Goal: Find specific page/section: Find specific page/section

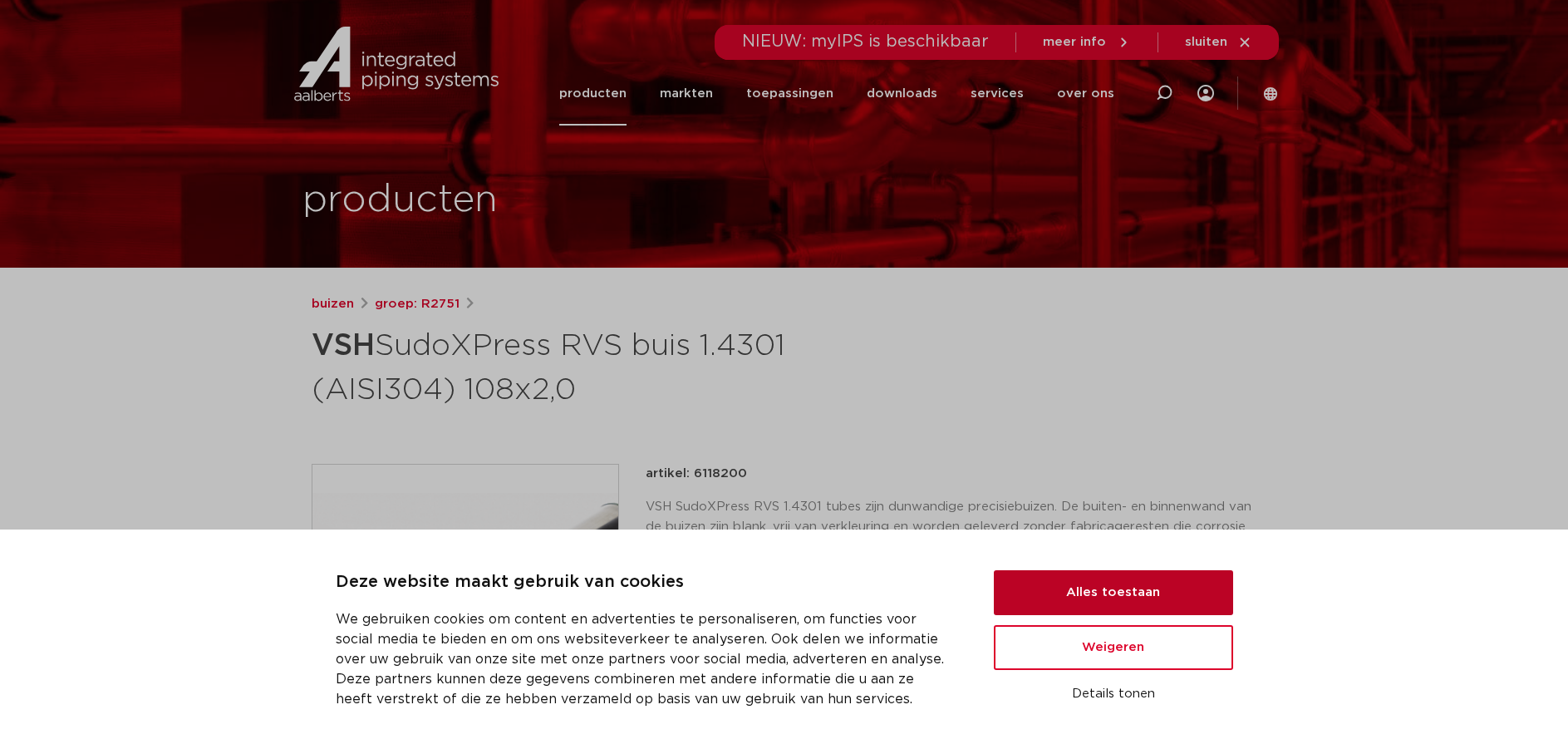
click at [1130, 593] on button "Alles toestaan" at bounding box center [1114, 592] width 239 height 45
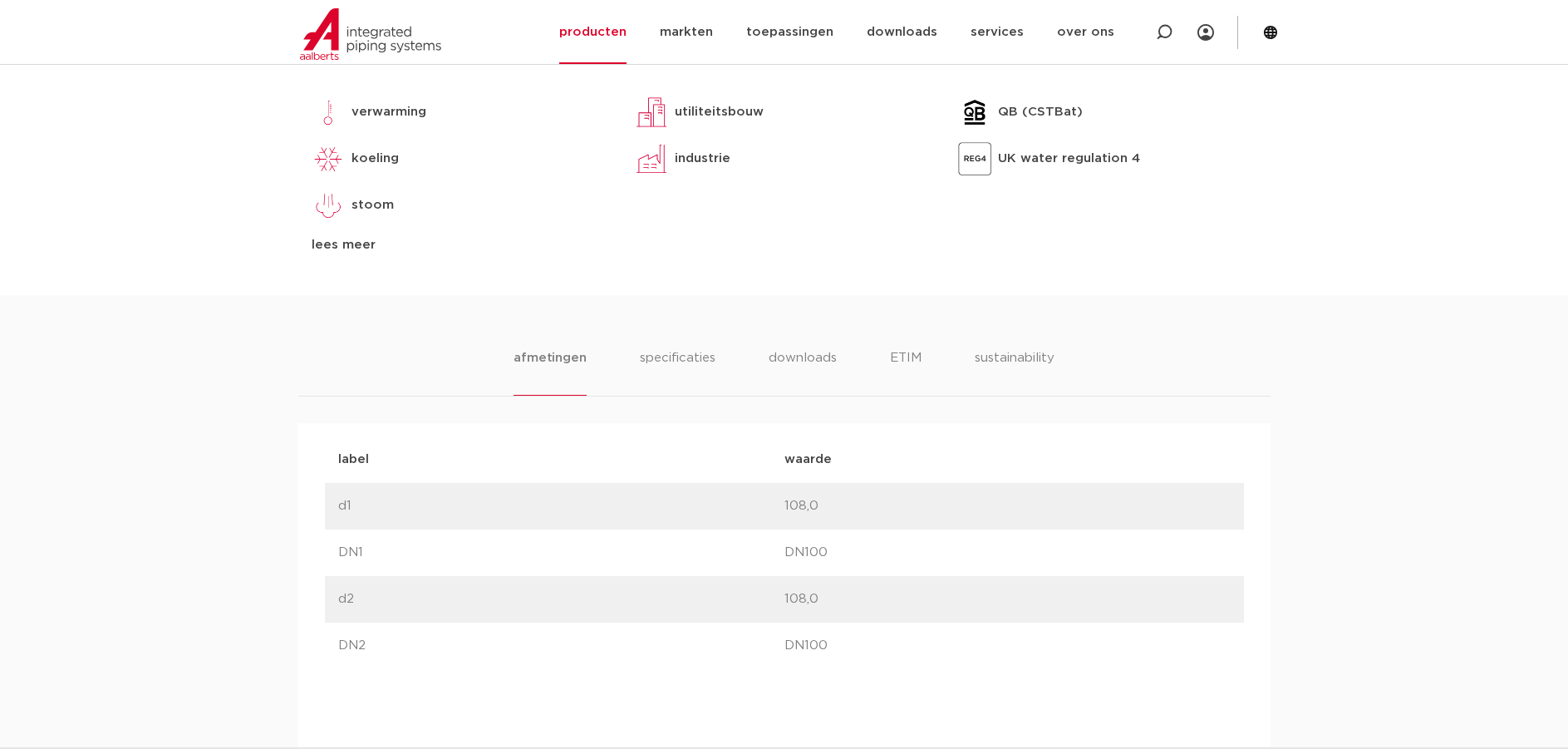
scroll to position [797, 0]
click at [680, 352] on li "specificaties" at bounding box center [677, 371] width 79 height 48
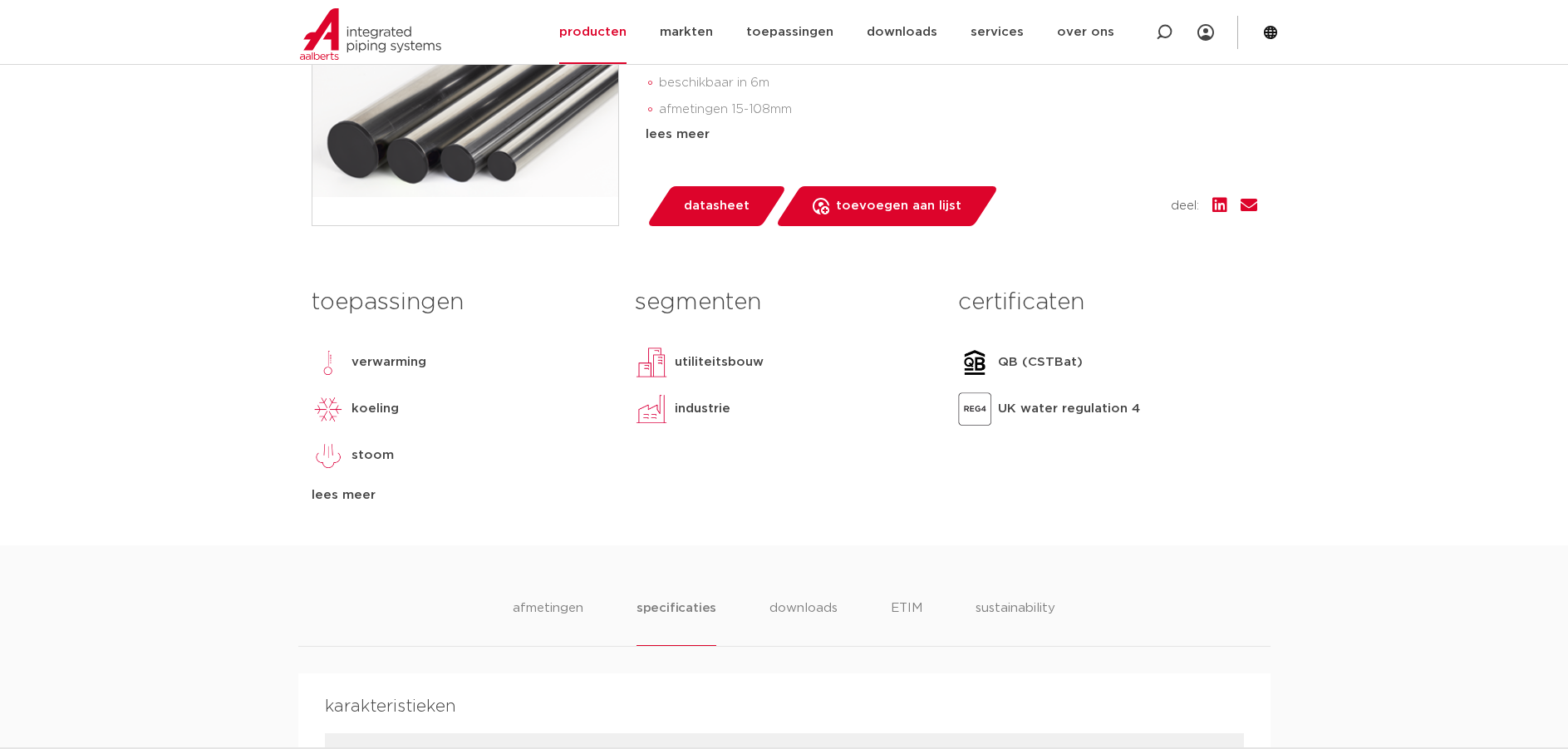
scroll to position [544, 0]
click at [806, 32] on link "toepassingen" at bounding box center [790, 32] width 87 height 64
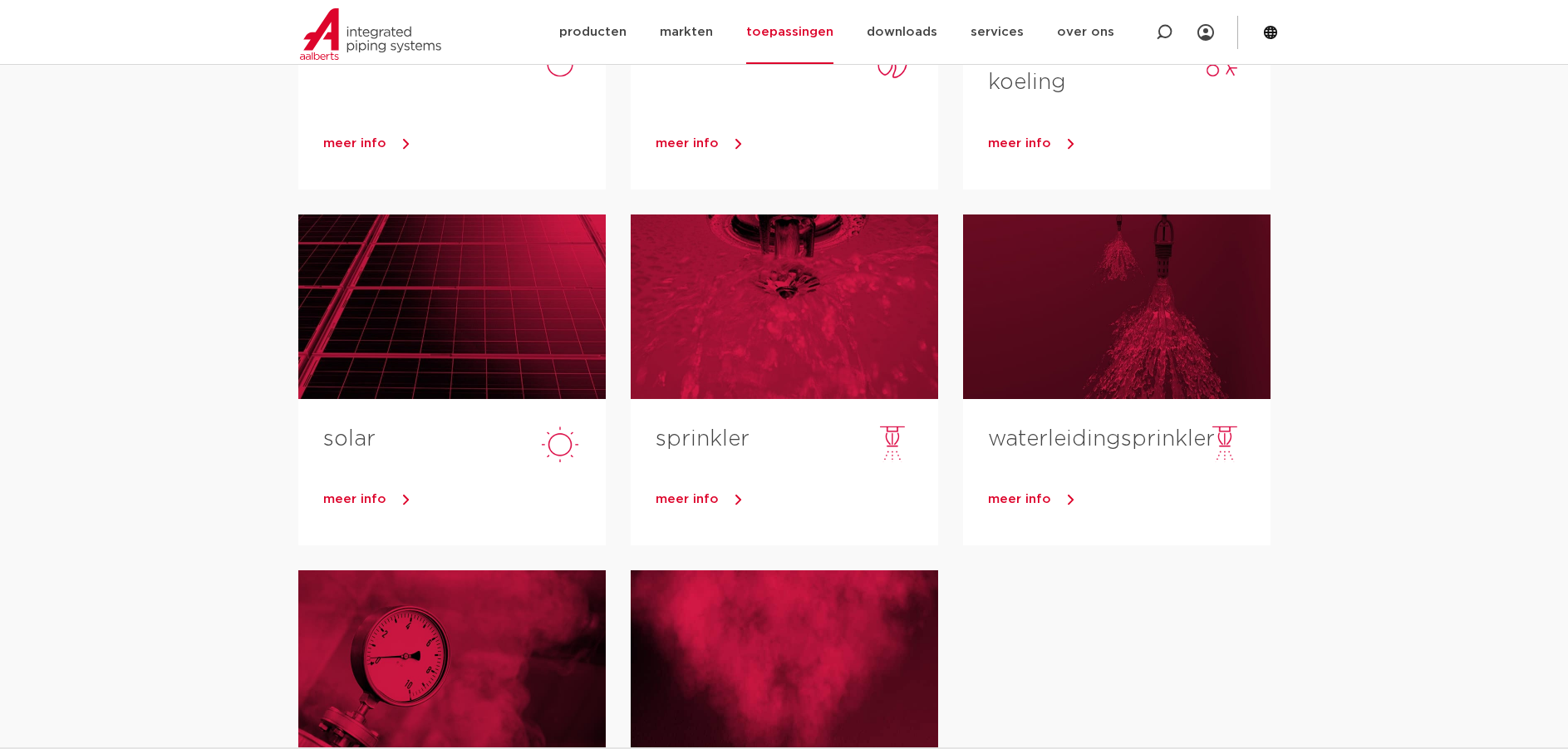
scroll to position [609, 0]
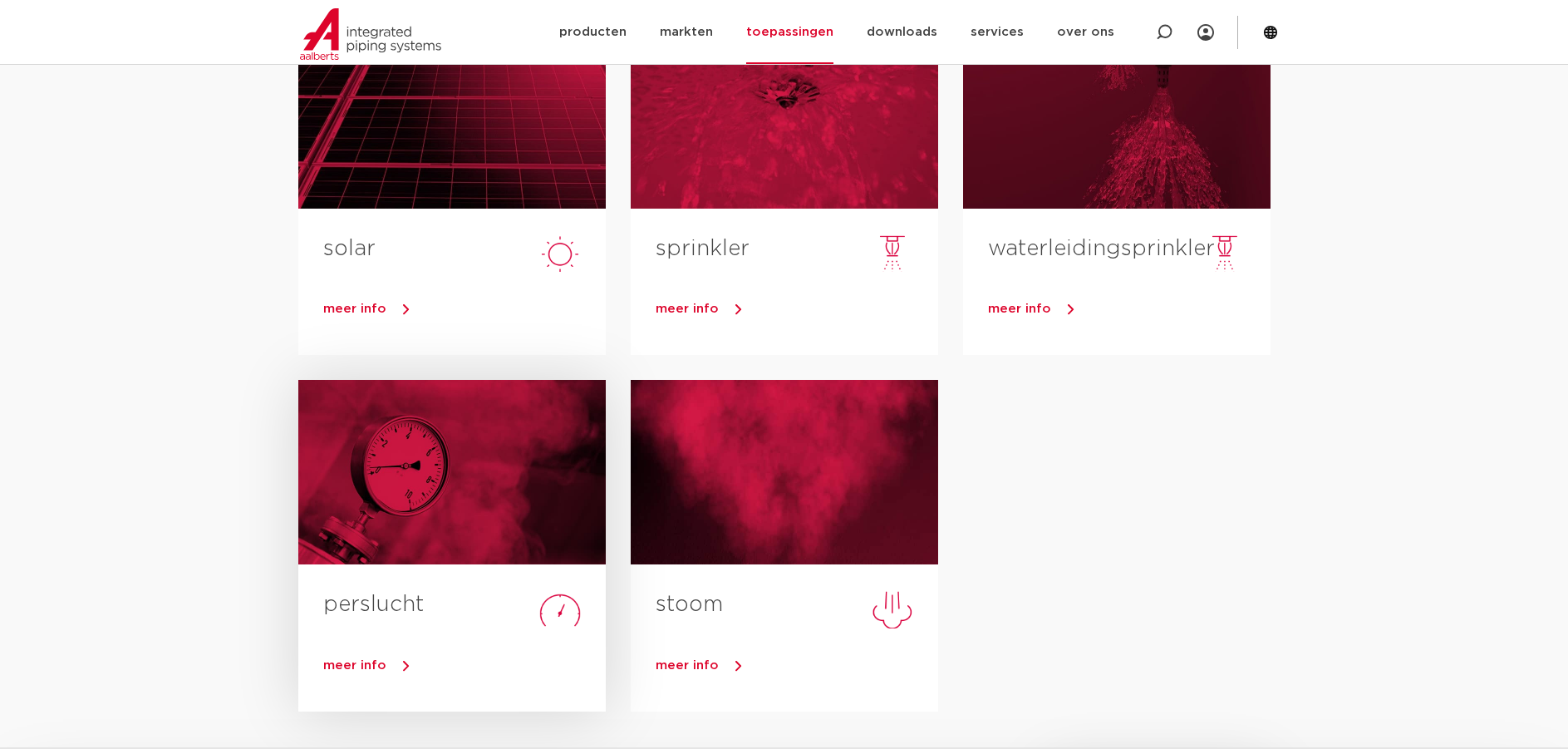
click at [381, 606] on link "perslucht" at bounding box center [373, 605] width 100 height 22
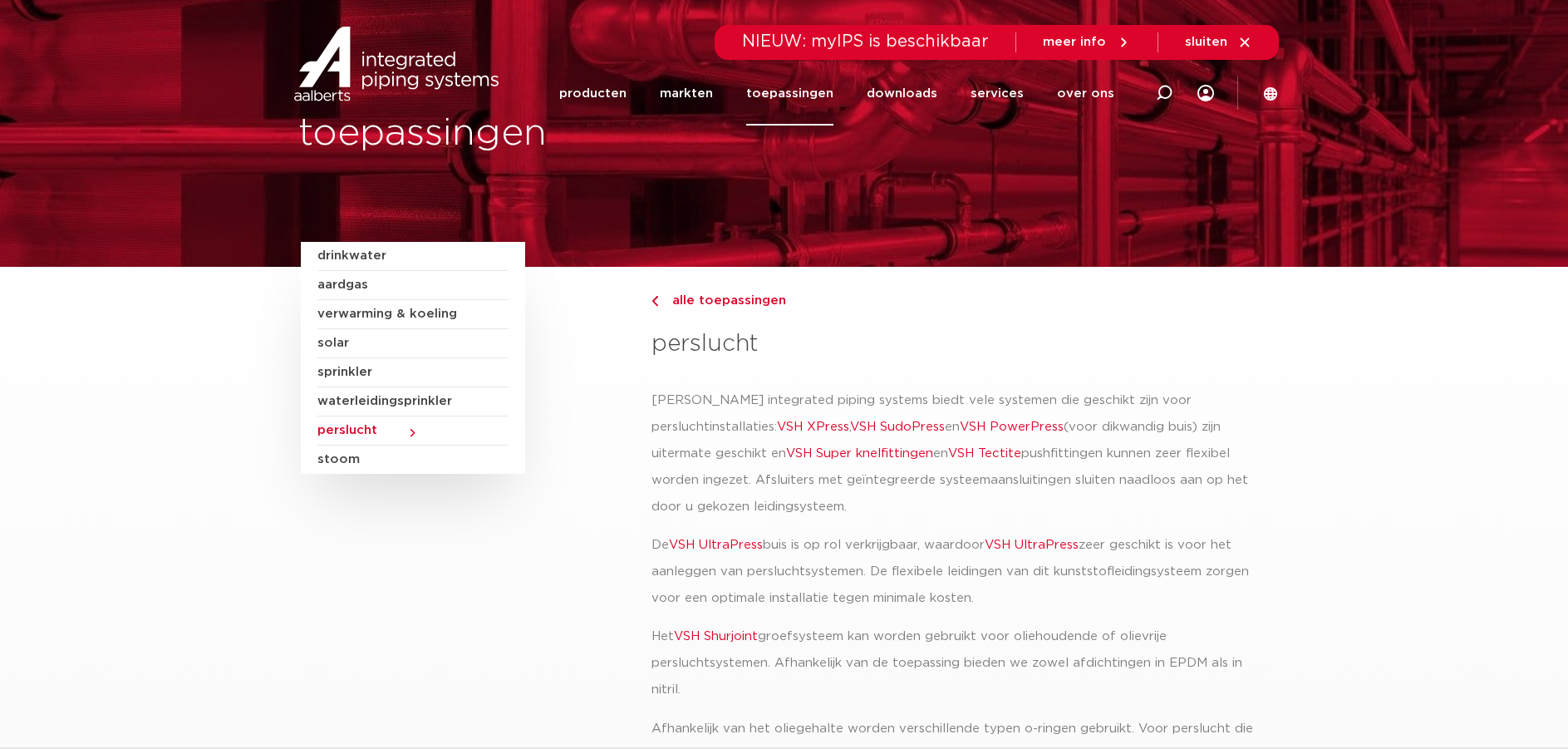
scroll to position [3, 0]
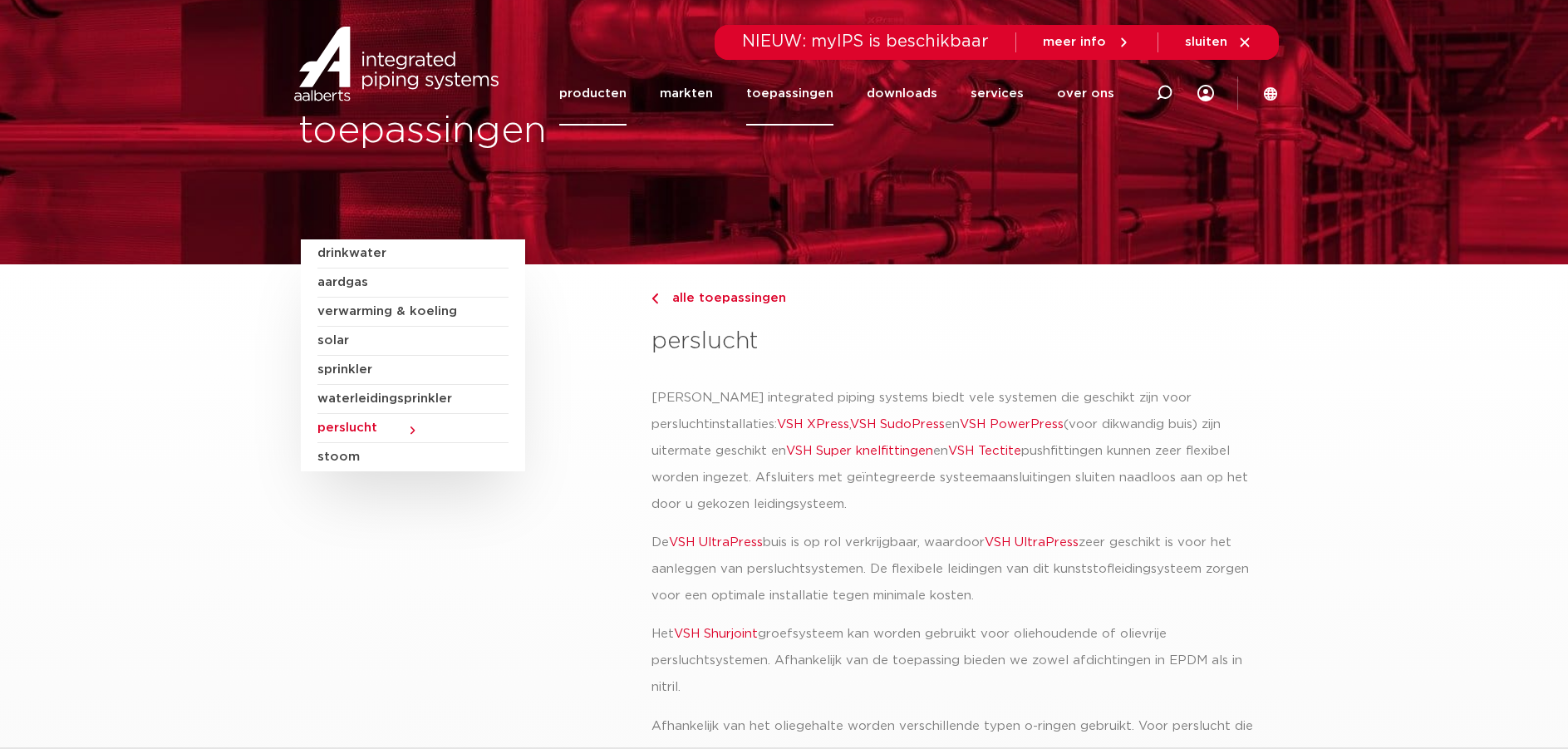
click at [613, 99] on link "producten" at bounding box center [593, 93] width 67 height 64
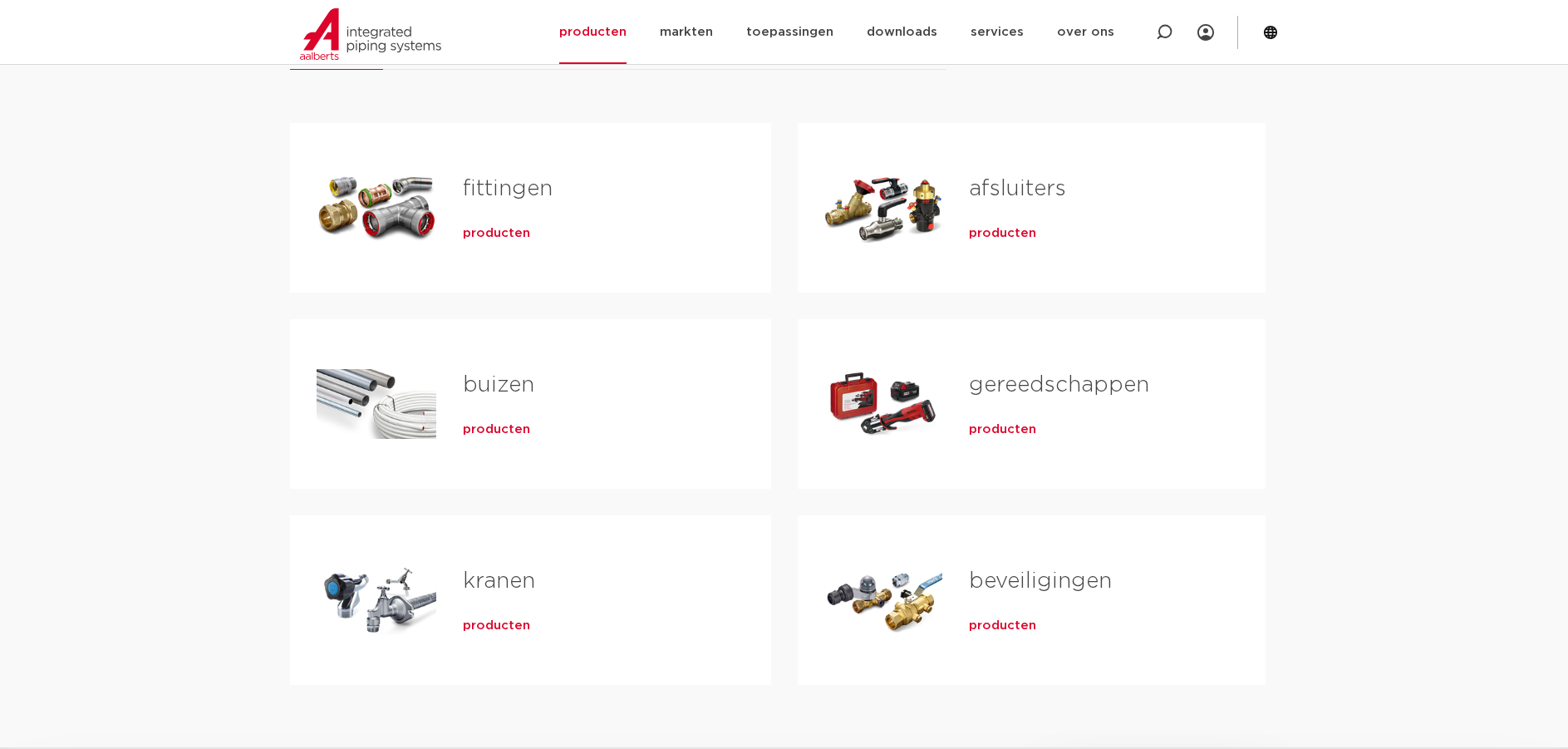
scroll to position [293, 0]
click at [491, 429] on span "producten" at bounding box center [496, 429] width 67 height 16
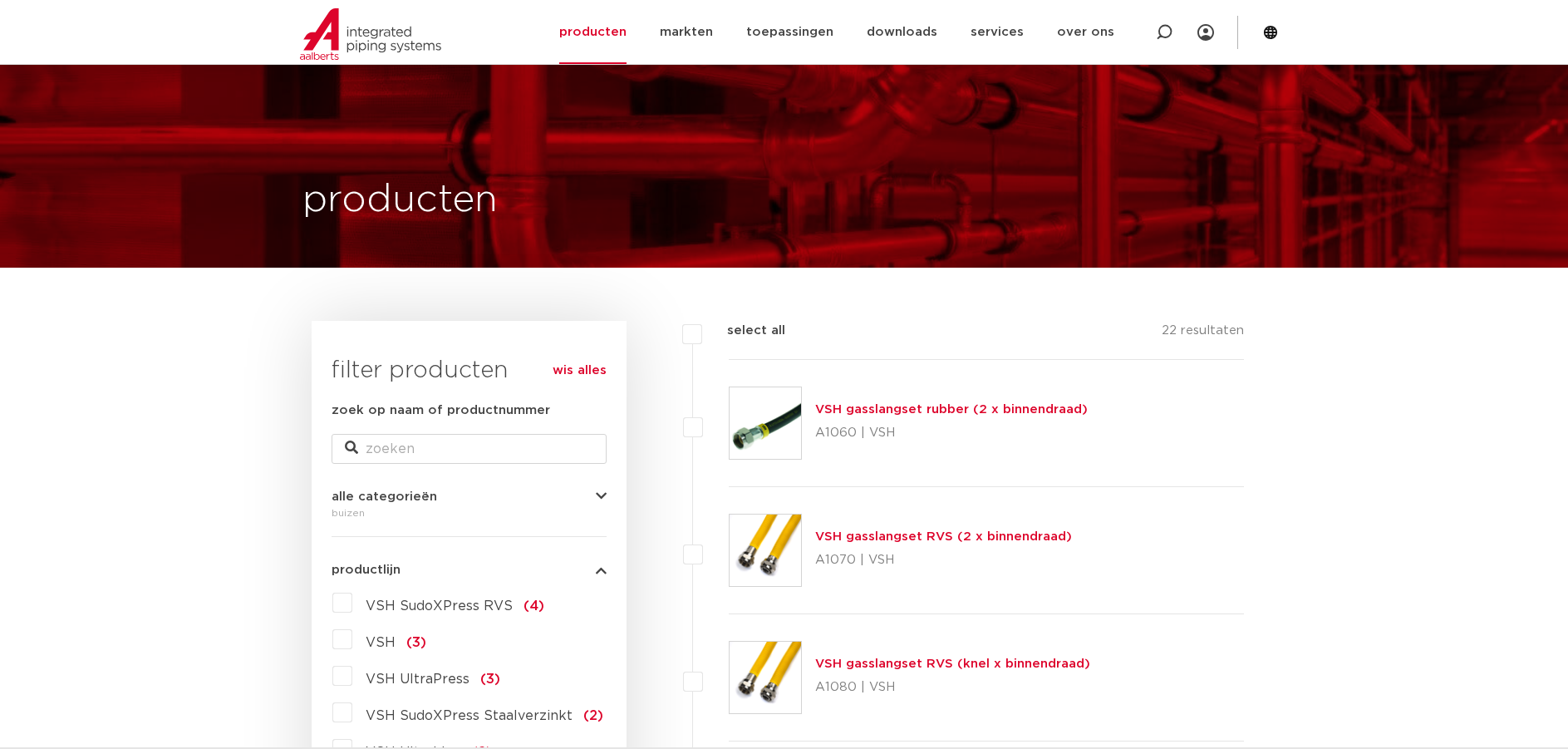
scroll to position [164, 0]
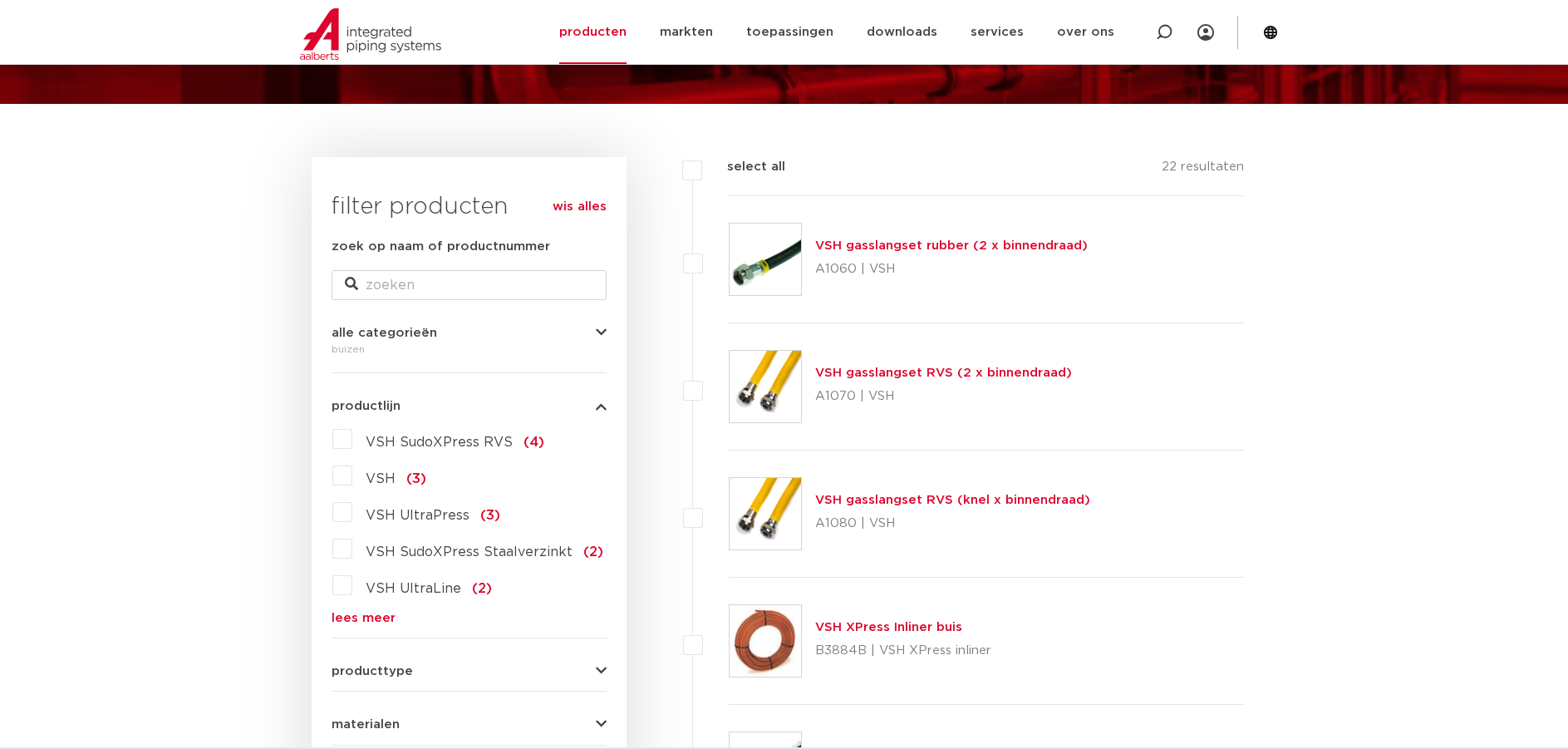
click at [353, 516] on label "VSH UltraPress (3)" at bounding box center [426, 513] width 148 height 27
click at [0, 0] on input "VSH UltraPress (3)" at bounding box center [0, 0] width 0 height 0
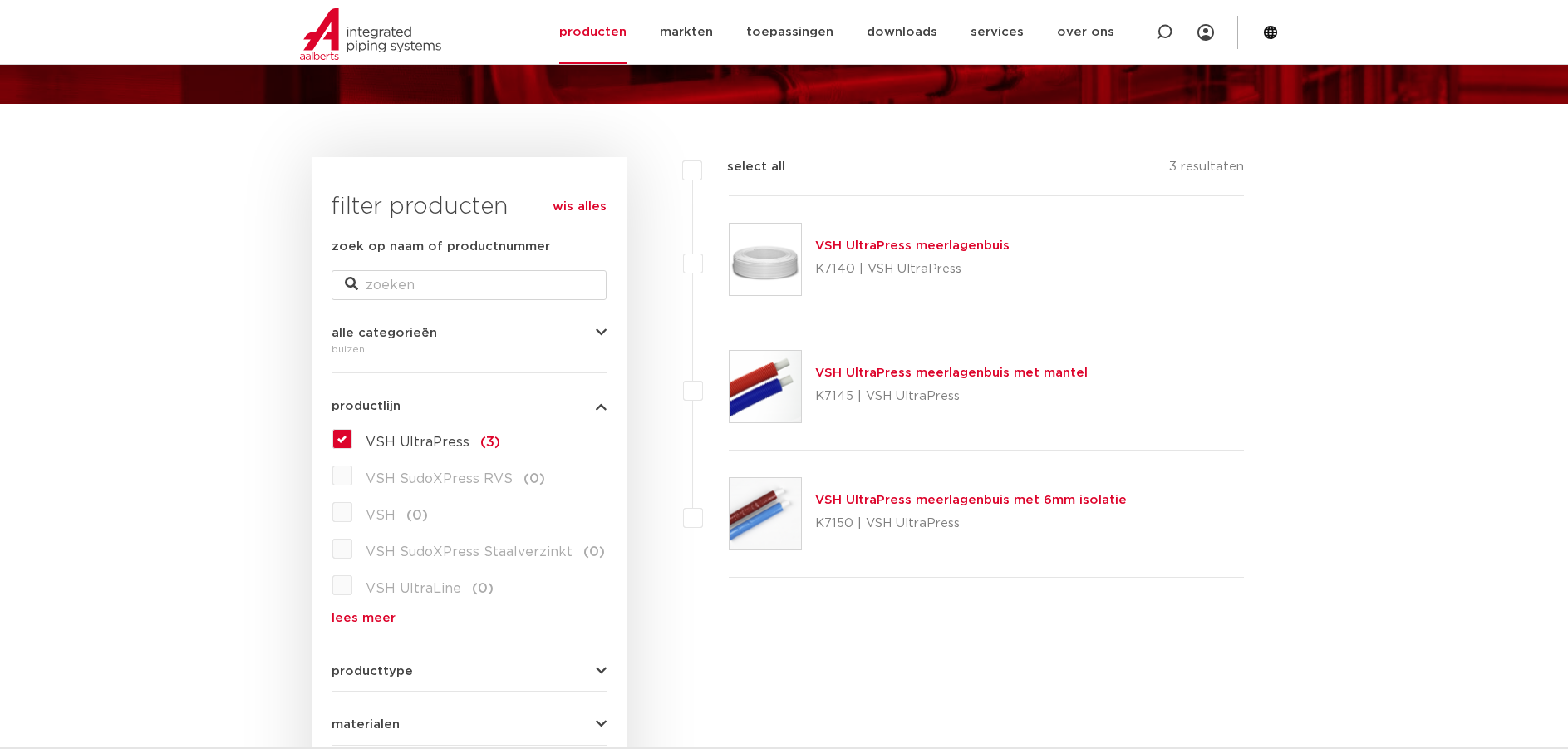
click at [886, 246] on link "VSH UltraPress meerlagenbuis" at bounding box center [912, 245] width 194 height 12
